Goal: Information Seeking & Learning: Learn about a topic

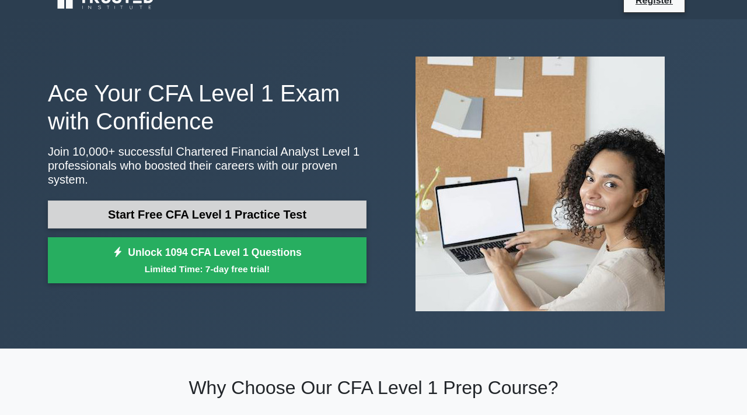
scroll to position [20, 0]
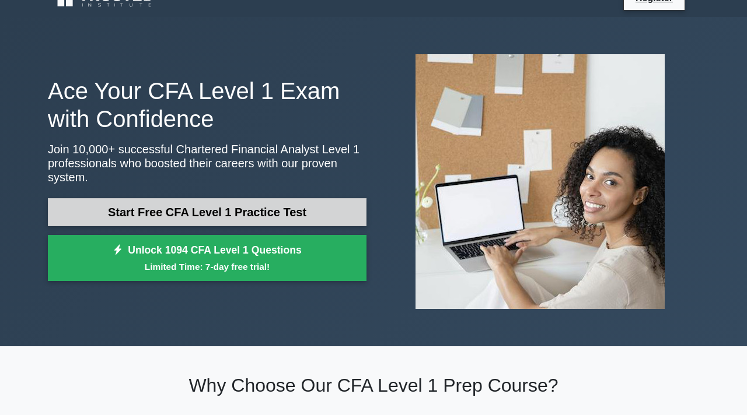
click at [100, 203] on link "Start Free CFA Level 1 Practice Test" at bounding box center [207, 212] width 319 height 28
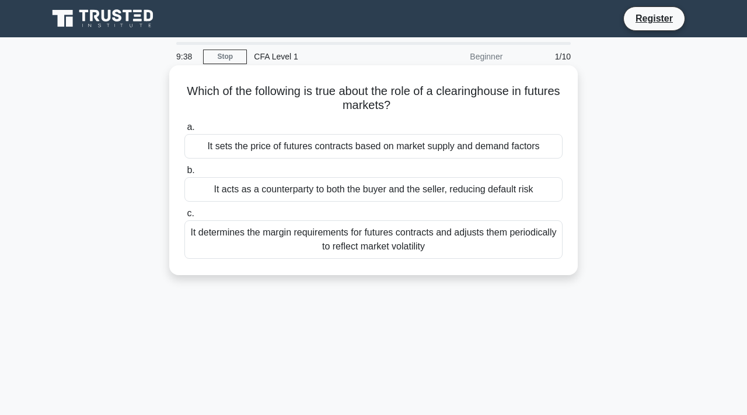
click at [255, 184] on div "It acts as a counterparty to both the buyer and the seller, reducing default ri…" at bounding box center [373, 189] width 378 height 25
click at [184, 174] on input "b. It acts as a counterparty to both the buyer and the seller, reducing default…" at bounding box center [184, 171] width 0 height 8
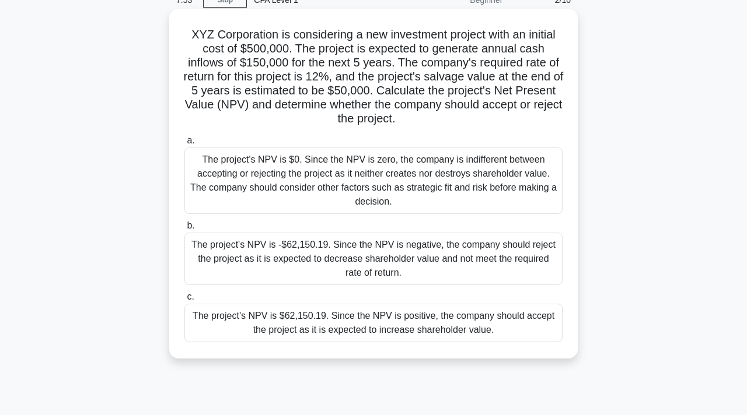
scroll to position [45, 0]
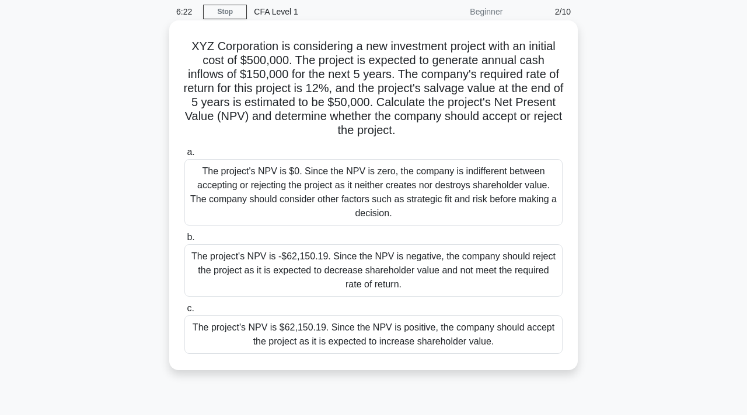
click at [302, 333] on div "The project's NPV is $62,150.19. Since the NPV is positive, the company should …" at bounding box center [373, 335] width 378 height 39
click at [184, 313] on input "c. The project's NPV is $62,150.19. Since the NPV is positive, the company shou…" at bounding box center [184, 309] width 0 height 8
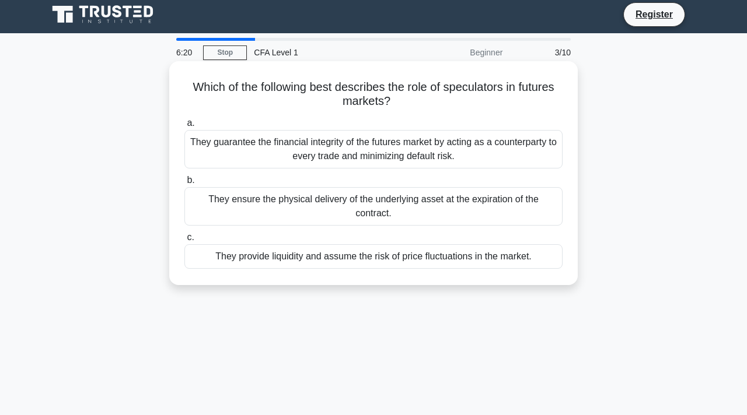
scroll to position [0, 0]
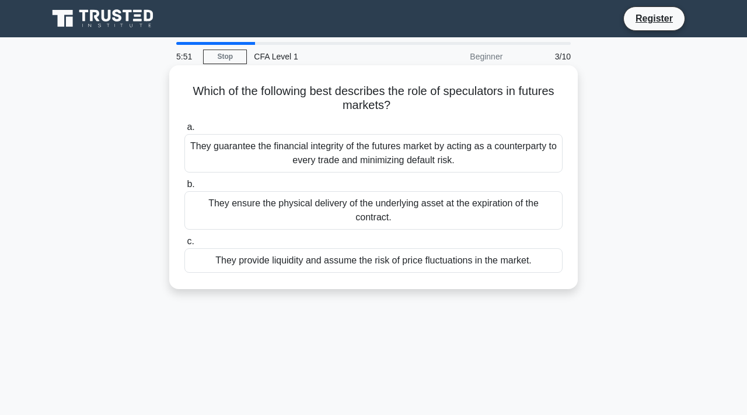
click at [218, 212] on div "They ensure the physical delivery of the underlying asset at the expiration of …" at bounding box center [373, 210] width 378 height 39
click at [184, 188] on input "b. They ensure the physical delivery of the underlying asset at the expiration …" at bounding box center [184, 185] width 0 height 8
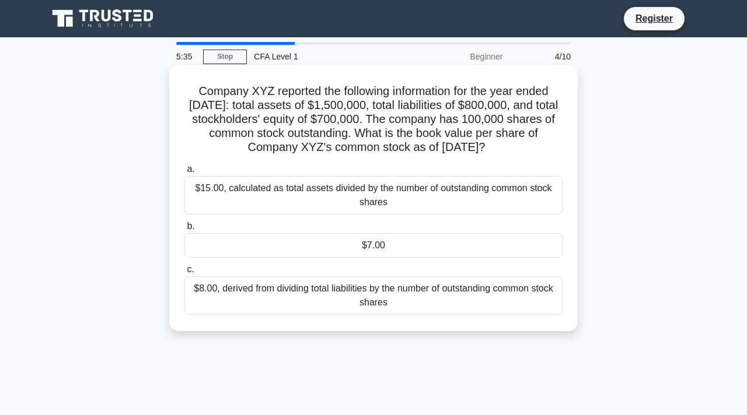
click at [253, 200] on div "$15.00, calculated as total assets divided by the number of outstanding common …" at bounding box center [373, 195] width 378 height 39
click at [184, 173] on input "a. $15.00, calculated as total assets divided by the number of outstanding comm…" at bounding box center [184, 170] width 0 height 8
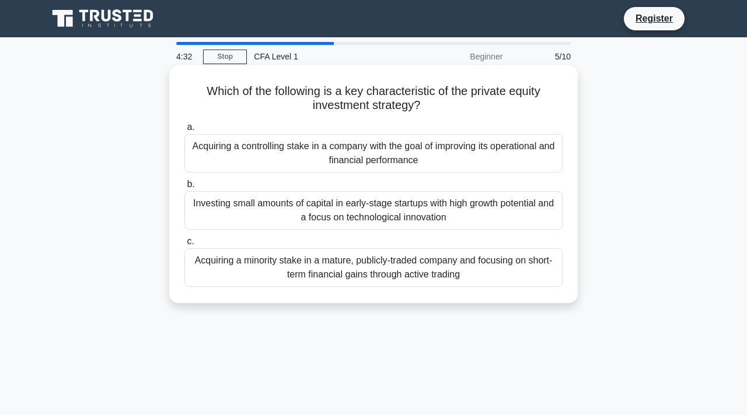
click at [272, 270] on div "Acquiring a minority stake in a mature, publicly-traded company and focusing on…" at bounding box center [373, 268] width 378 height 39
click at [184, 246] on input "c. Acquiring a minority stake in a mature, publicly-traded company and focusing…" at bounding box center [184, 242] width 0 height 8
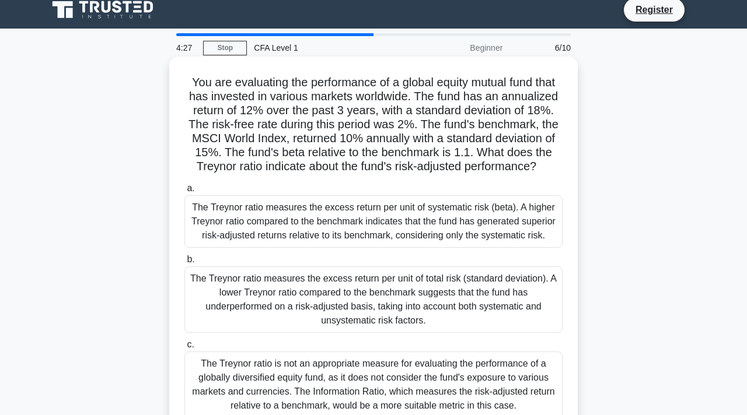
scroll to position [10, 0]
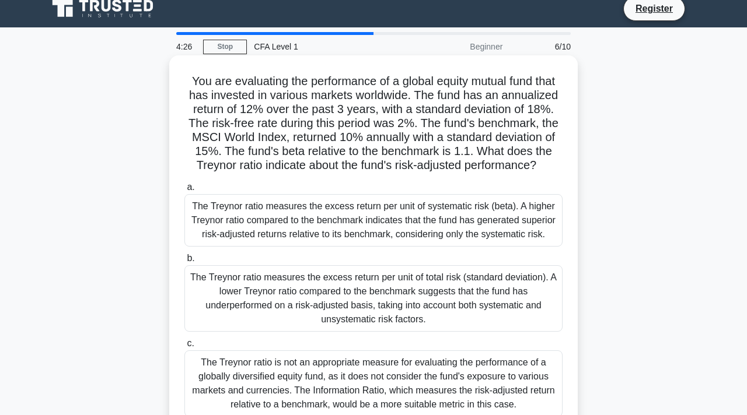
click at [275, 249] on div "a. The Treynor ratio measures the excess return per unit of systematic risk (be…" at bounding box center [373, 299] width 392 height 242
click at [279, 229] on div "The Treynor ratio measures the excess return per unit of systematic risk (beta)…" at bounding box center [373, 220] width 378 height 53
click at [184, 191] on input "a. The Treynor ratio measures the excess return per unit of systematic risk (be…" at bounding box center [184, 188] width 0 height 8
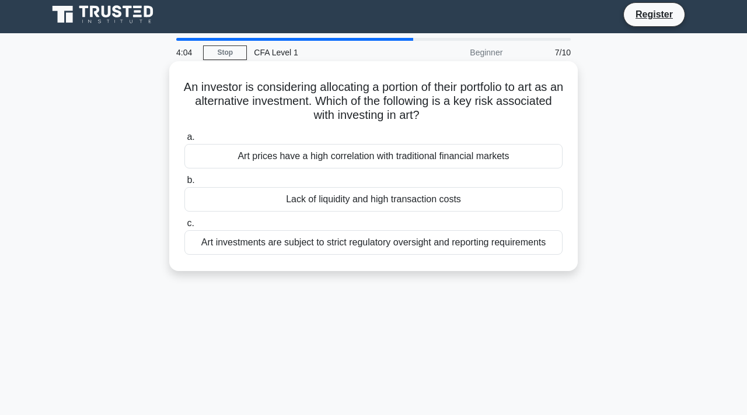
scroll to position [0, 0]
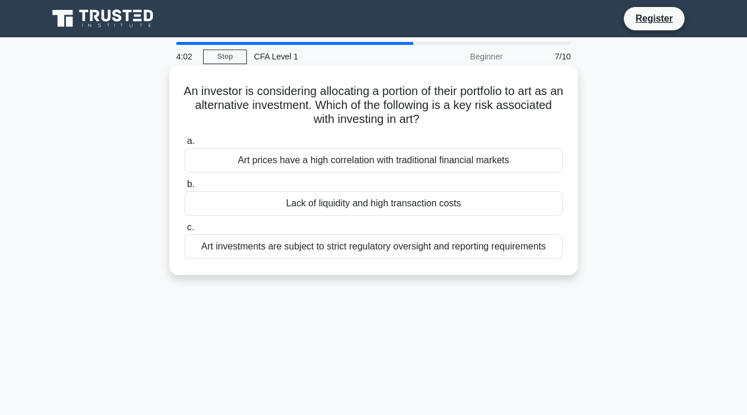
click at [277, 199] on div "Lack of liquidity and high transaction costs" at bounding box center [373, 203] width 378 height 25
click at [184, 188] on input "b. Lack of liquidity and high transaction costs" at bounding box center [184, 185] width 0 height 8
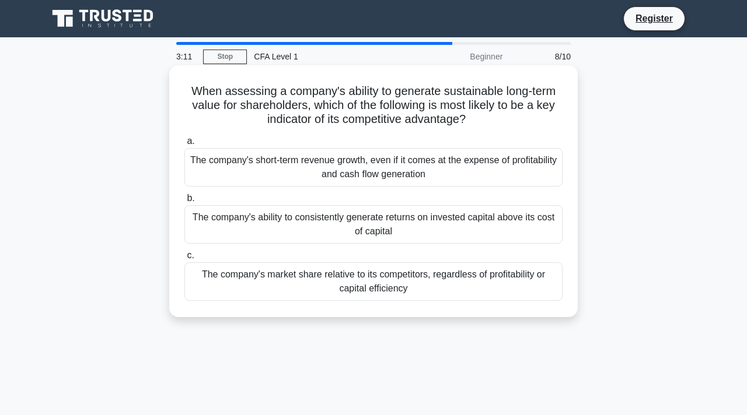
click at [270, 179] on div "The company's short-term revenue growth, even if it comes at the expense of pro…" at bounding box center [373, 167] width 378 height 39
click at [184, 145] on input "a. The company's short-term revenue growth, even if it comes at the expense of …" at bounding box center [184, 142] width 0 height 8
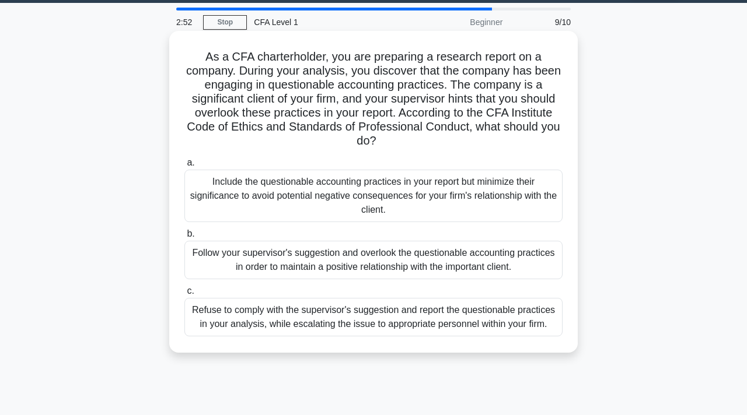
scroll to position [14, 0]
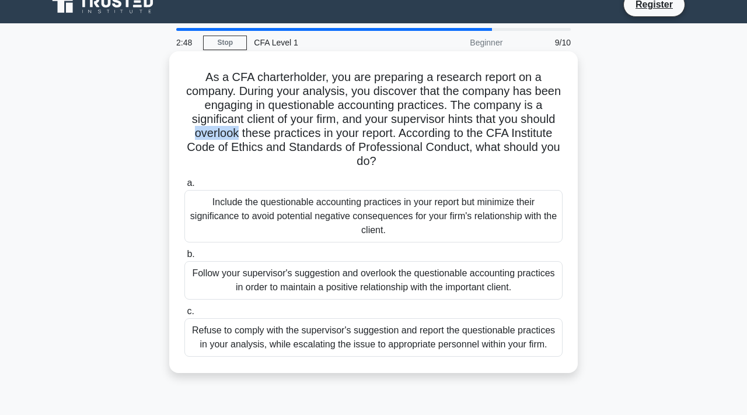
drag, startPoint x: 236, startPoint y: 135, endPoint x: 197, endPoint y: 136, distance: 39.1
click at [197, 136] on h5 "As a CFA charterholder, you are preparing a research report on a company. Durin…" at bounding box center [373, 119] width 380 height 99
click at [188, 136] on h5 "As a CFA charterholder, you are preparing a research report on a company. Durin…" at bounding box center [373, 119] width 380 height 99
drag, startPoint x: 194, startPoint y: 131, endPoint x: 235, endPoint y: 135, distance: 41.6
click at [236, 135] on h5 "As a CFA charterholder, you are preparing a research report on a company. Durin…" at bounding box center [373, 119] width 380 height 99
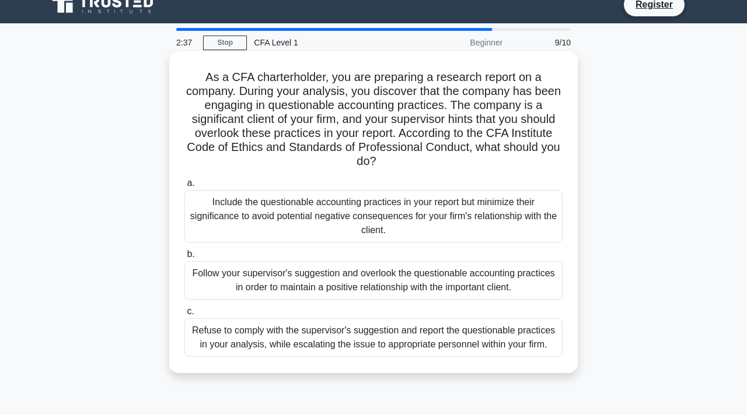
click at [179, 114] on div "As a CFA charterholder, you are preparing a research report on a company. Durin…" at bounding box center [373, 212] width 399 height 313
click at [268, 339] on div "Refuse to comply with the supervisor's suggestion and report the questionable p…" at bounding box center [373, 338] width 378 height 39
click at [184, 316] on input "c. Refuse to comply with the supervisor's suggestion and report the questionabl…" at bounding box center [184, 312] width 0 height 8
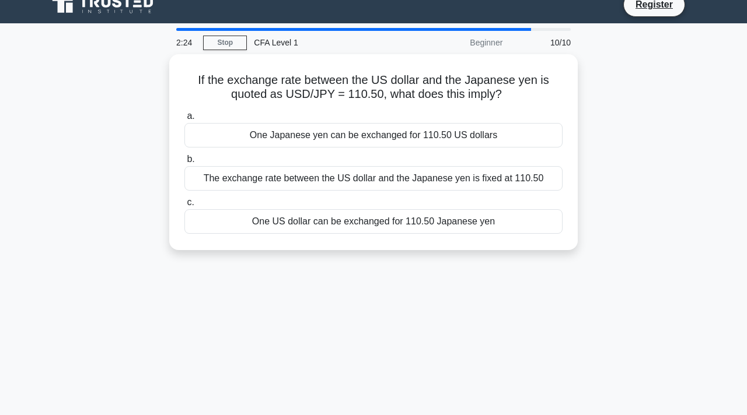
scroll to position [0, 0]
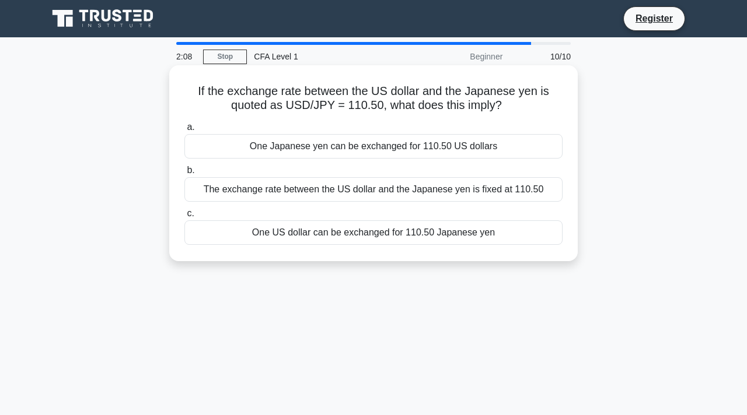
click at [282, 233] on div "One US dollar can be exchanged for 110.50 Japanese yen" at bounding box center [373, 233] width 378 height 25
click at [184, 218] on input "c. One US dollar can be exchanged for 110.50 Japanese yen" at bounding box center [184, 214] width 0 height 8
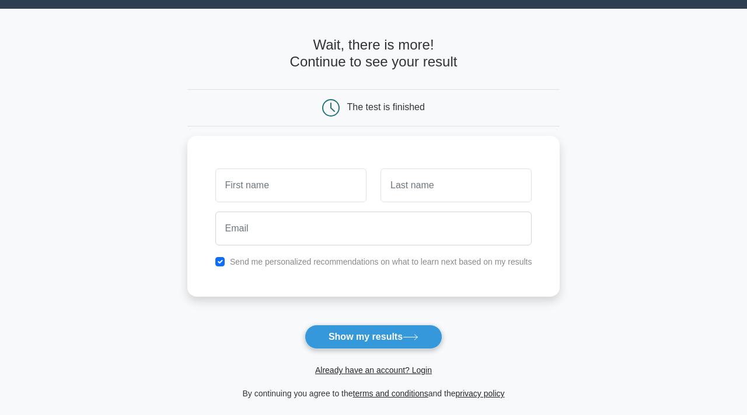
scroll to position [26, 0]
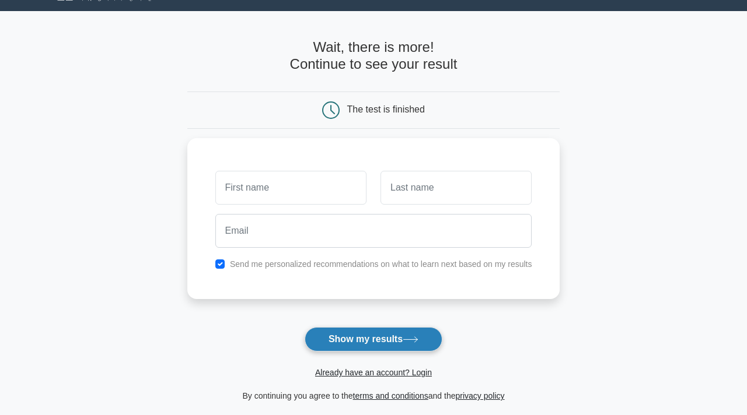
click at [325, 336] on button "Show my results" at bounding box center [374, 339] width 138 height 25
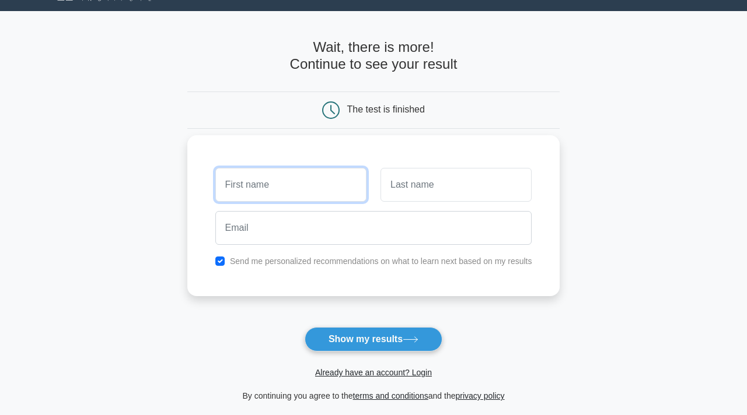
click at [277, 201] on input "text" at bounding box center [290, 185] width 151 height 34
type input "viet"
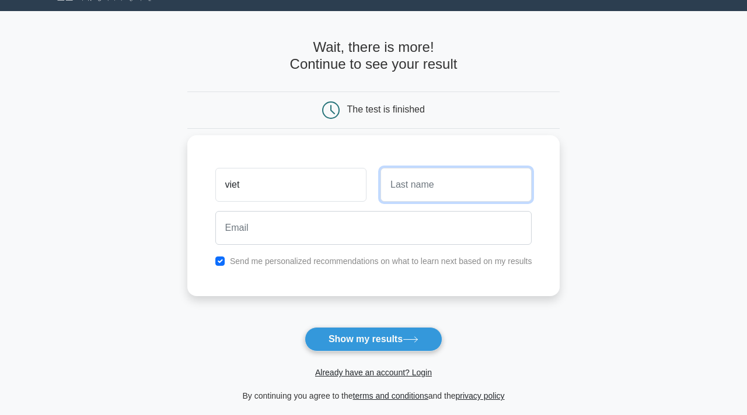
click at [459, 180] on input "text" at bounding box center [455, 185] width 151 height 34
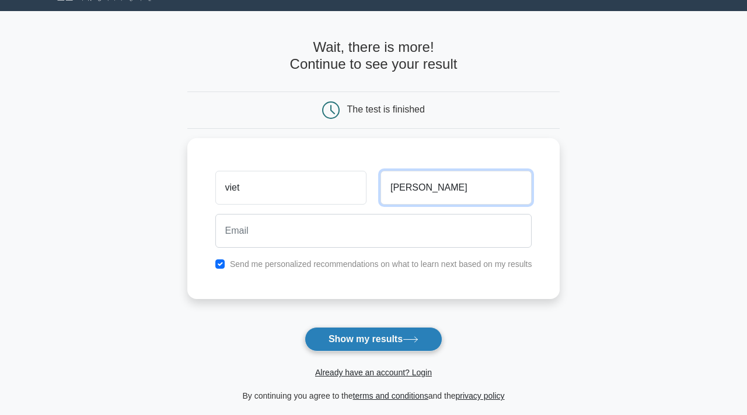
type input "[PERSON_NAME]"
click at [378, 342] on button "Show my results" at bounding box center [374, 339] width 138 height 25
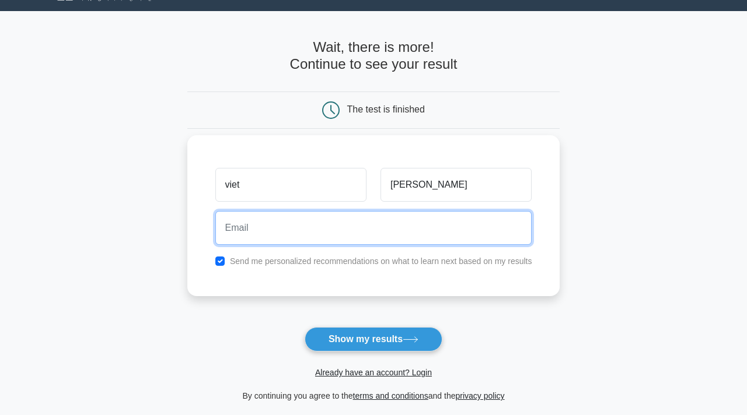
click at [415, 232] on input "email" at bounding box center [373, 228] width 317 height 34
type input "[EMAIL_ADDRESS][DOMAIN_NAME]"
click at [305, 327] on button "Show my results" at bounding box center [374, 339] width 138 height 25
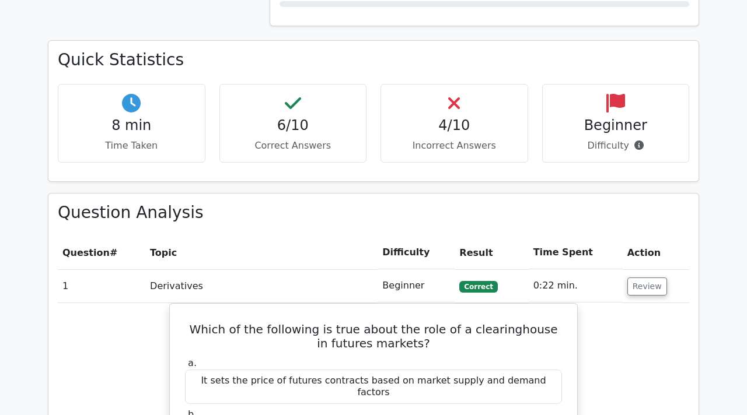
scroll to position [728, 0]
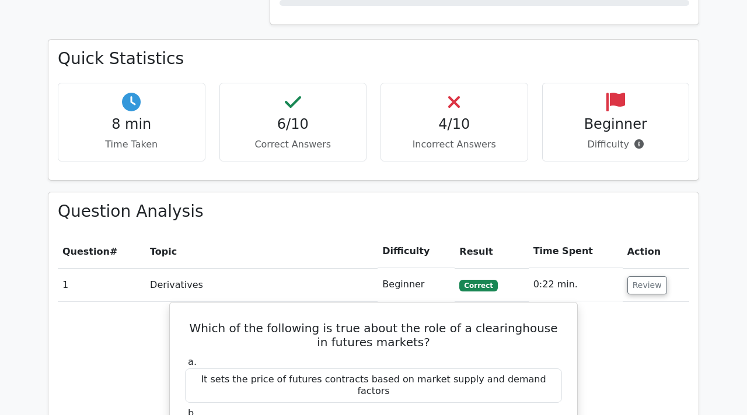
click at [417, 235] on th "Difficulty" at bounding box center [415, 251] width 77 height 33
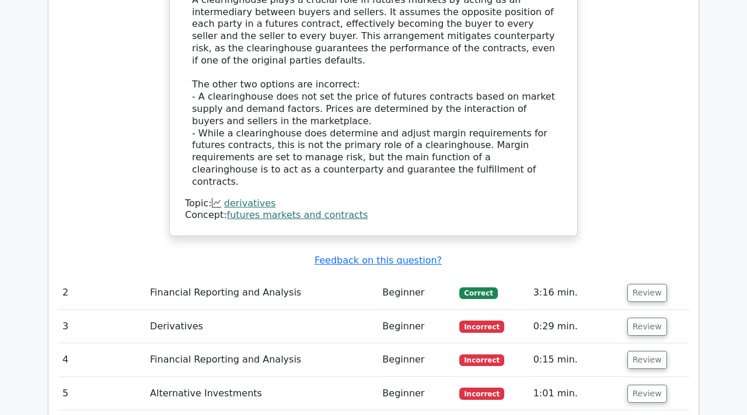
scroll to position [1324, 0]
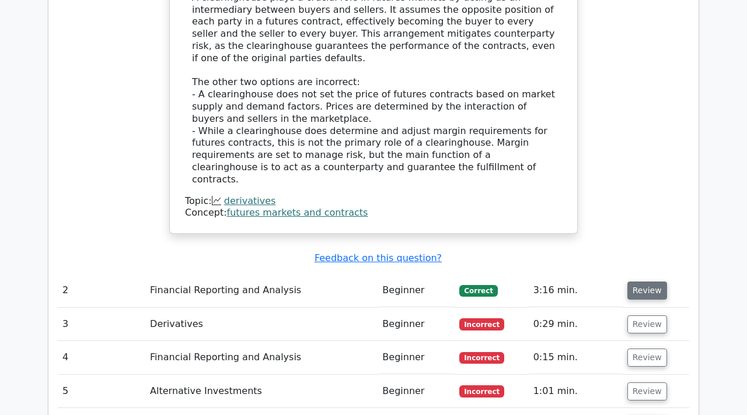
click at [648, 282] on button "Review" at bounding box center [647, 291] width 40 height 18
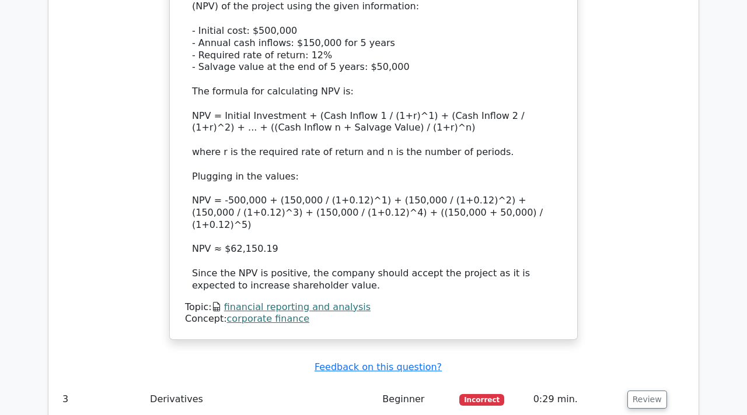
scroll to position [2065, 0]
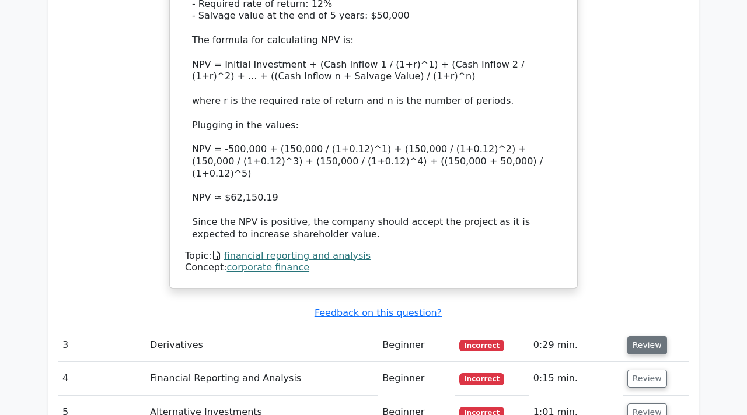
click at [627, 337] on button "Review" at bounding box center [647, 346] width 40 height 18
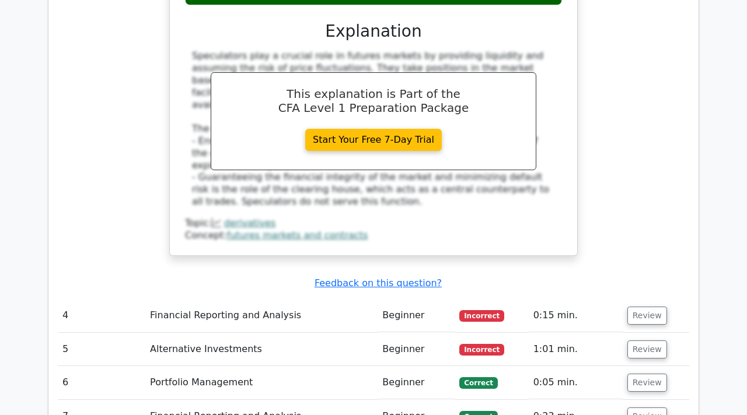
scroll to position [2619, 0]
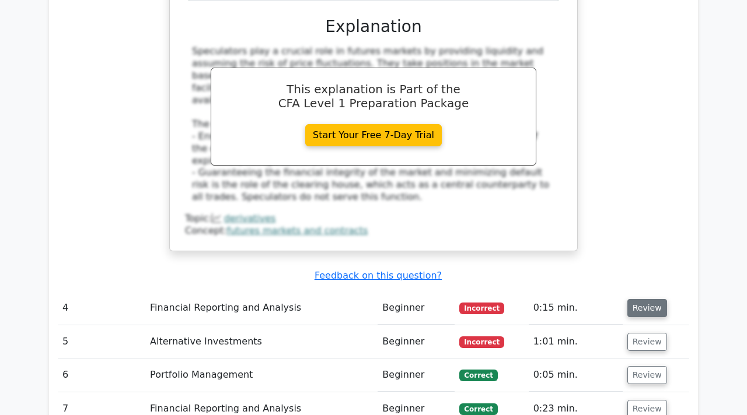
click at [638, 299] on button "Review" at bounding box center [647, 308] width 40 height 18
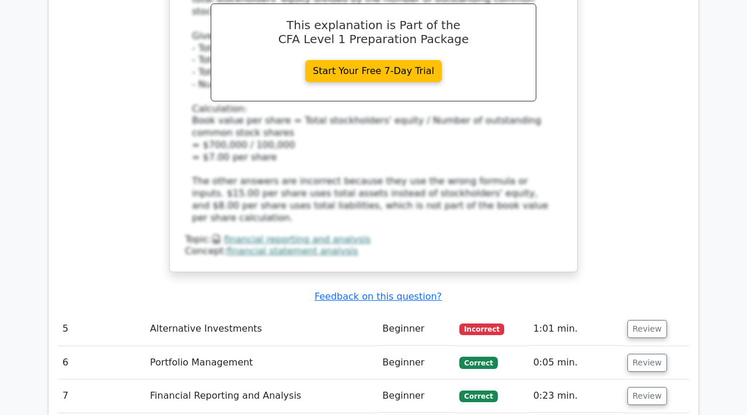
scroll to position [3342, 0]
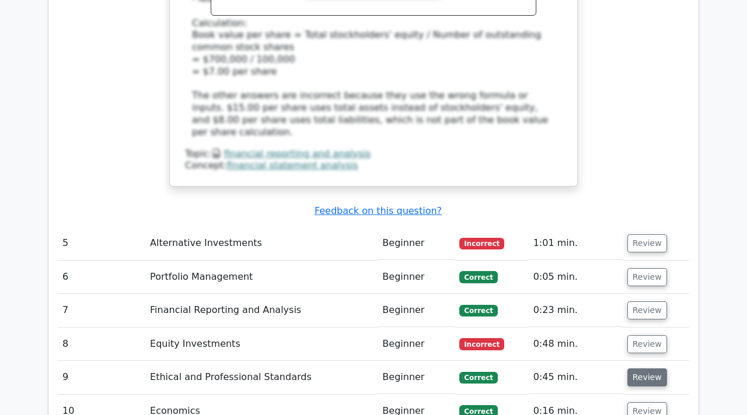
click at [643, 369] on button "Review" at bounding box center [647, 378] width 40 height 18
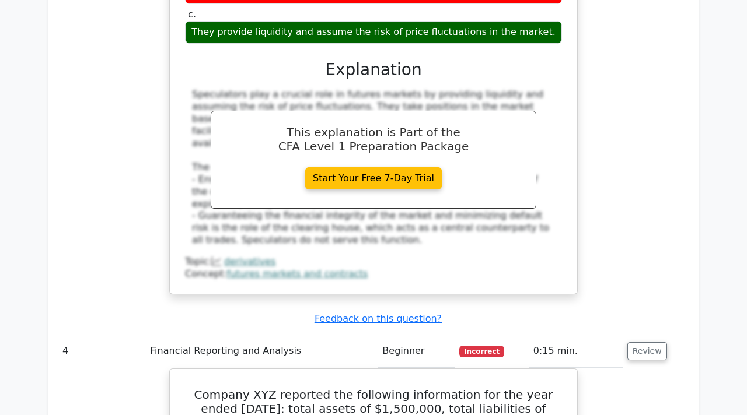
scroll to position [2124, 0]
